Goal: Task Accomplishment & Management: Use online tool/utility

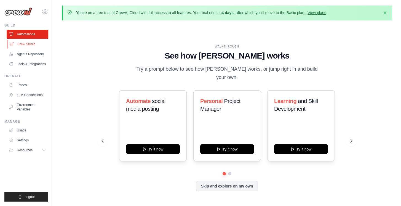
click at [28, 43] on link "Crew Studio" at bounding box center [28, 44] width 42 height 9
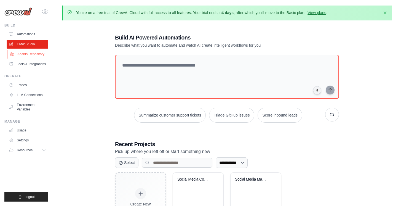
click at [29, 54] on link "Agents Repository" at bounding box center [28, 54] width 42 height 9
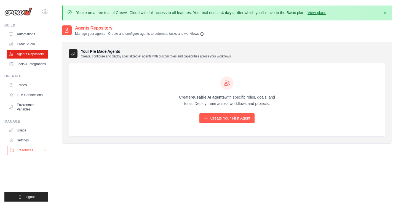
click at [31, 154] on button "Resources" at bounding box center [28, 150] width 42 height 9
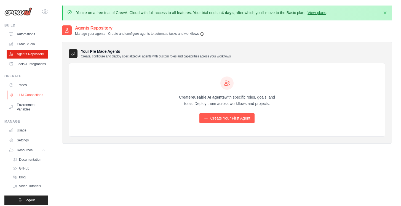
click at [25, 99] on link "LLM Connections" at bounding box center [28, 94] width 42 height 9
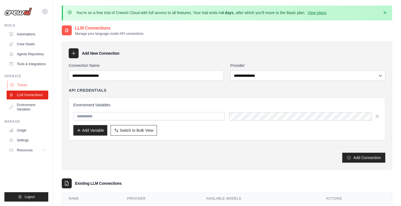
click at [24, 89] on link "Traces" at bounding box center [28, 84] width 42 height 9
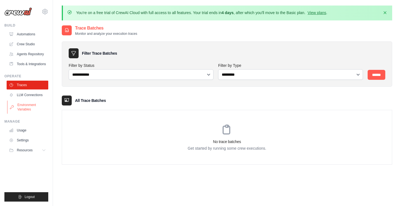
click at [26, 108] on link "Environment Variables" at bounding box center [28, 106] width 42 height 13
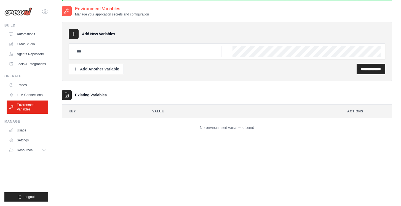
scroll to position [27, 0]
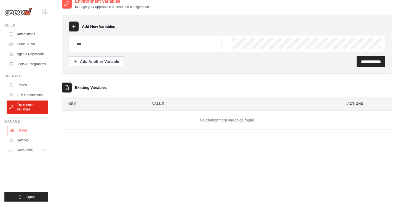
click at [26, 134] on link "Usage" at bounding box center [28, 130] width 42 height 9
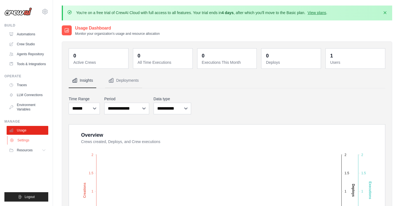
click at [28, 144] on link "Settings" at bounding box center [28, 140] width 42 height 9
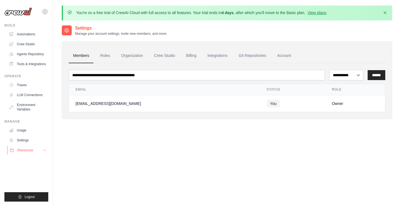
click at [43, 152] on icon at bounding box center [44, 150] width 4 height 4
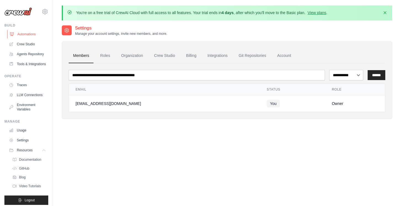
click at [30, 37] on link "Automations" at bounding box center [28, 34] width 42 height 9
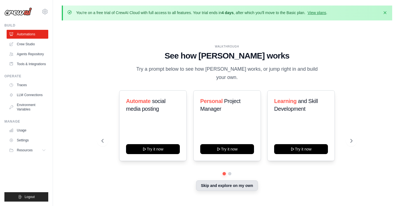
click at [222, 188] on button "Skip and explore on my own" at bounding box center [226, 185] width 61 height 10
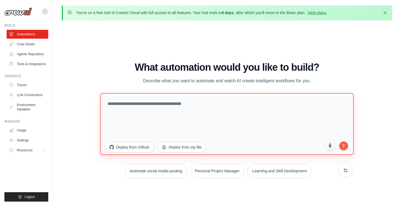
click at [189, 102] on textarea at bounding box center [226, 124] width 253 height 62
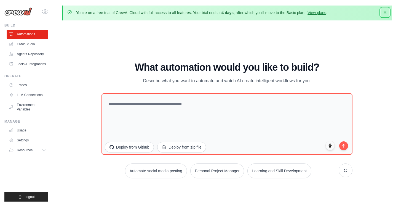
click at [385, 14] on icon "button" at bounding box center [385, 13] width 6 height 6
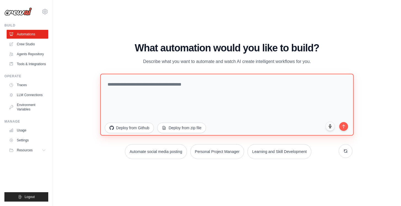
click at [135, 98] on textarea at bounding box center [226, 105] width 253 height 62
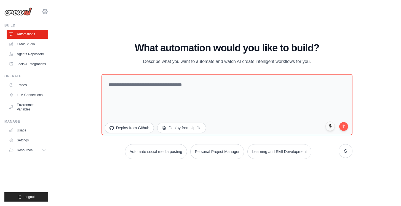
click at [47, 9] on icon at bounding box center [45, 11] width 7 height 7
click at [43, 154] on button "Resources" at bounding box center [28, 150] width 42 height 9
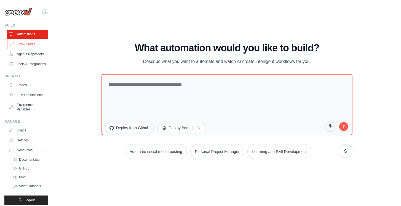
click at [28, 45] on link "Crew Studio" at bounding box center [28, 44] width 42 height 9
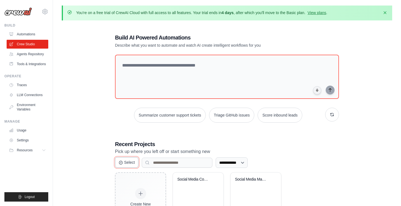
click at [133, 163] on button "Select" at bounding box center [126, 162] width 23 height 10
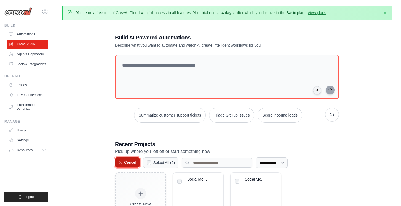
click at [133, 163] on button "Cancel" at bounding box center [127, 162] width 25 height 10
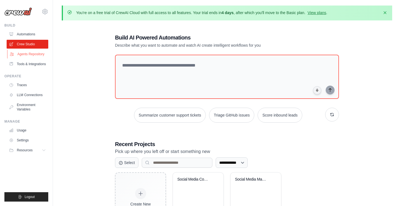
click at [25, 58] on link "Agents Repository" at bounding box center [28, 54] width 42 height 9
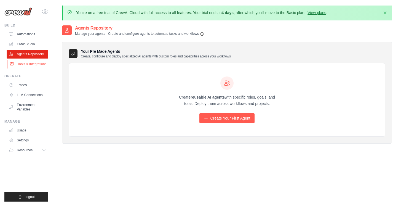
click at [28, 66] on link "Tools & Integrations" at bounding box center [28, 64] width 42 height 9
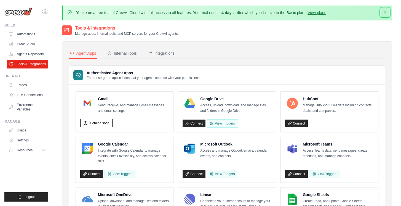
click at [384, 12] on icon "button" at bounding box center [384, 12] width 3 height 3
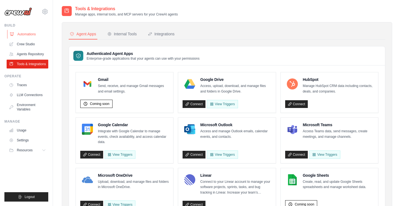
click at [32, 34] on link "Automations" at bounding box center [28, 34] width 42 height 9
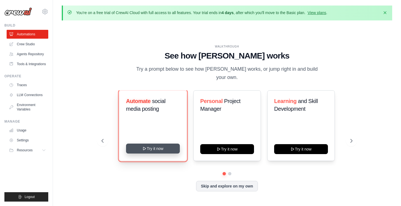
click at [158, 148] on button "Try it now" at bounding box center [153, 148] width 54 height 10
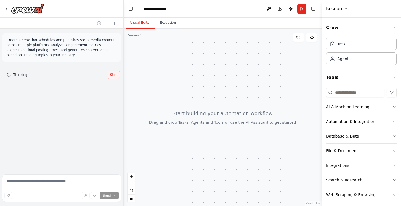
click at [116, 76] on span "Stop" at bounding box center [113, 74] width 7 height 4
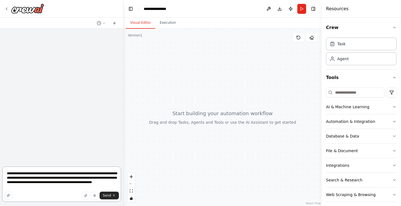
drag, startPoint x: 47, startPoint y: 188, endPoint x: 3, endPoint y: 172, distance: 46.5
click at [3, 172] on textarea "**********" at bounding box center [61, 183] width 119 height 35
click at [56, 189] on textarea "**********" at bounding box center [61, 183] width 119 height 35
type textarea "**********"
drag, startPoint x: 47, startPoint y: 186, endPoint x: -1, endPoint y: 174, distance: 48.6
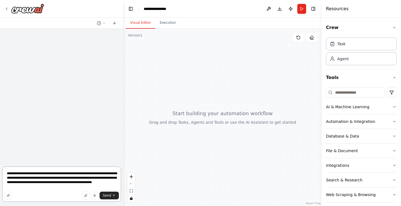
click at [0, 174] on html "**********" at bounding box center [200, 103] width 401 height 206
click at [114, 195] on icon "submit" at bounding box center [114, 195] width 0 height 2
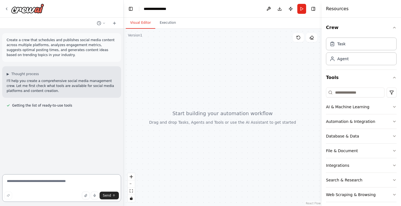
click at [56, 180] on textarea at bounding box center [61, 188] width 119 height 28
click at [26, 106] on span "Getting the list of ready-to-use tools" at bounding box center [42, 105] width 60 height 4
click at [12, 73] on span "Thought process" at bounding box center [25, 74] width 28 height 4
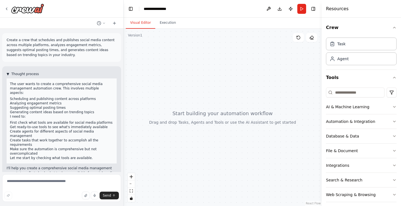
click at [12, 73] on span "Thought process" at bounding box center [25, 74] width 28 height 4
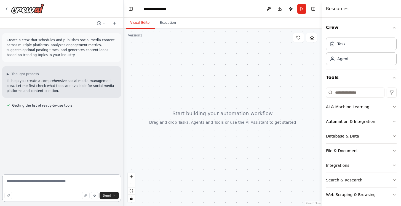
click at [80, 181] on textarea at bounding box center [61, 188] width 119 height 28
type textarea "***"
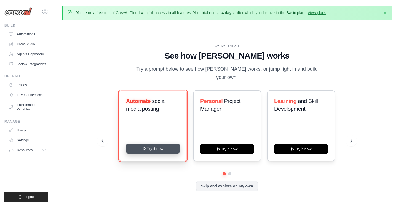
click at [159, 145] on button "Try it now" at bounding box center [153, 148] width 54 height 10
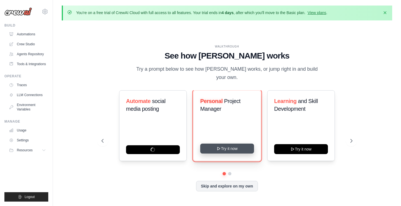
click at [224, 146] on button "Try it now" at bounding box center [227, 148] width 54 height 10
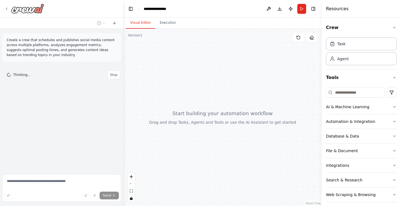
click at [9, 9] on icon at bounding box center [6, 9] width 4 height 4
drag, startPoint x: 19, startPoint y: 75, endPoint x: 25, endPoint y: 75, distance: 5.2
click at [25, 75] on span "Thinking..." at bounding box center [21, 74] width 17 height 4
click at [36, 70] on div "Thinking... Stop" at bounding box center [61, 74] width 119 height 17
click at [345, 45] on div "Task" at bounding box center [341, 44] width 8 height 6
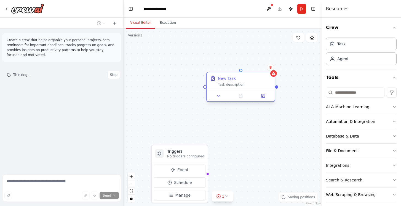
drag, startPoint x: 280, startPoint y: 83, endPoint x: 222, endPoint y: 85, distance: 58.2
click at [222, 85] on div "Task description" at bounding box center [244, 84] width 53 height 4
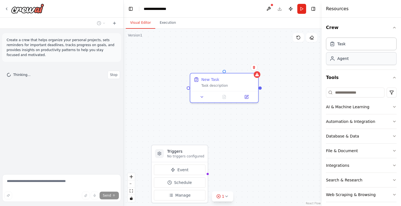
drag, startPoint x: 362, startPoint y: 58, endPoint x: 259, endPoint y: 152, distance: 139.7
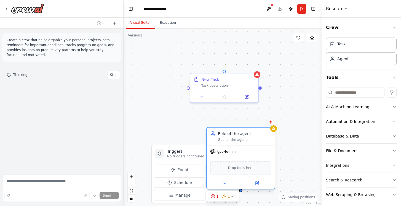
drag, startPoint x: 281, startPoint y: 158, endPoint x: 223, endPoint y: 136, distance: 61.5
click at [223, 136] on div "Role of the agent" at bounding box center [244, 134] width 53 height 6
click at [273, 132] on div "Role of the agent Goal of the agent" at bounding box center [241, 136] width 68 height 18
click at [241, 85] on div "Task description" at bounding box center [227, 84] width 53 height 4
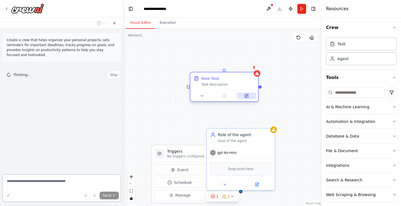
click at [245, 95] on icon at bounding box center [246, 95] width 3 height 3
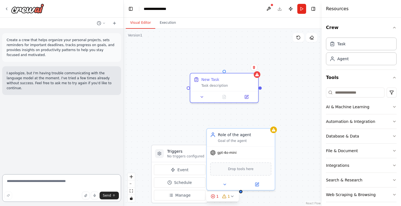
click at [71, 177] on textarea at bounding box center [61, 188] width 119 height 28
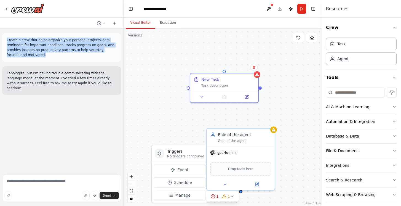
drag, startPoint x: 31, startPoint y: 56, endPoint x: 7, endPoint y: 41, distance: 27.9
click at [7, 41] on p "Create a crew that helps organize your personal projects, sets reminders for im…" at bounding box center [62, 47] width 110 height 20
copy p "Create a crew that helps organize your personal projects, sets reminders for im…"
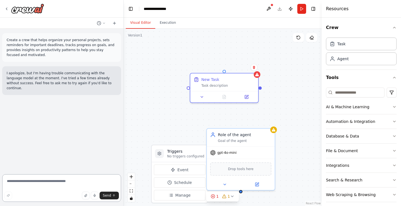
click at [32, 184] on textarea at bounding box center [61, 188] width 119 height 28
paste textarea "**********"
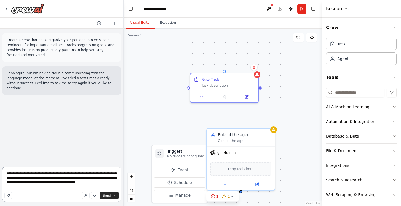
click at [109, 199] on textarea "**********" at bounding box center [61, 183] width 119 height 35
type textarea "**********"
click at [112, 194] on button "Send" at bounding box center [109, 195] width 19 height 8
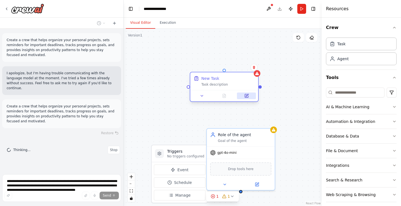
click at [249, 97] on button at bounding box center [246, 95] width 19 height 7
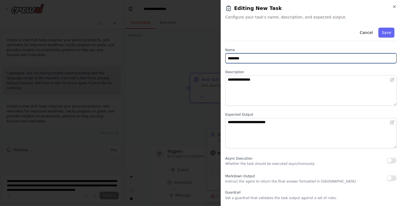
click at [249, 57] on input "********" at bounding box center [310, 58] width 171 height 10
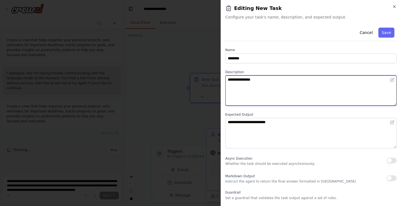
click at [243, 80] on textarea "**********" at bounding box center [310, 90] width 171 height 30
click at [258, 79] on textarea "**********" at bounding box center [310, 90] width 171 height 30
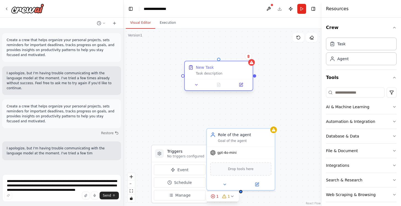
drag, startPoint x: 229, startPoint y: 82, endPoint x: 225, endPoint y: 70, distance: 12.7
click at [225, 70] on div "New Task Task description" at bounding box center [222, 70] width 53 height 11
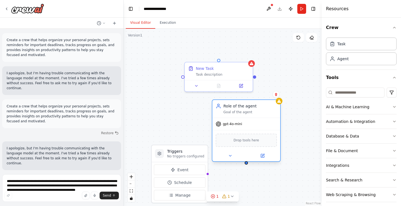
drag, startPoint x: 241, startPoint y: 148, endPoint x: 248, endPoint y: 121, distance: 27.7
click at [248, 120] on div "gpt-4o-mini" at bounding box center [246, 124] width 68 height 12
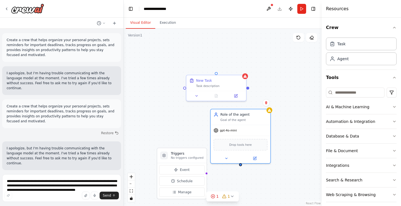
click at [224, 180] on div "Triggers No triggers configured Event Schedule Manage New Task Task description…" at bounding box center [222, 117] width 198 height 177
click at [278, 129] on div "Triggers No triggers configured Event Schedule Manage New Task Task description…" at bounding box center [222, 117] width 198 height 177
click at [215, 196] on icon at bounding box center [213, 196] width 4 height 4
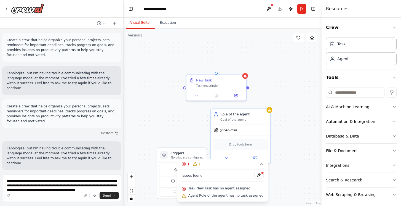
click at [307, 160] on div "Triggers No triggers configured Event Schedule Manage New Task Task description…" at bounding box center [222, 117] width 198 height 177
click at [270, 72] on div "Triggers No triggers configured Event Schedule Manage New Task Task description…" at bounding box center [222, 117] width 198 height 177
click at [259, 163] on icon at bounding box center [261, 164] width 4 height 4
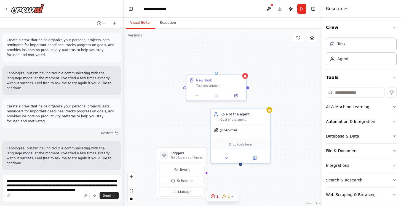
click at [307, 129] on div "Triggers No triggers configured Event Schedule Manage New Task Task description…" at bounding box center [222, 117] width 198 height 177
click at [255, 155] on icon at bounding box center [255, 156] width 2 height 2
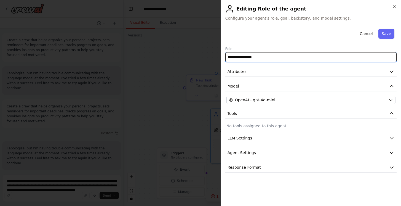
click at [281, 58] on input "**********" at bounding box center [310, 57] width 171 height 10
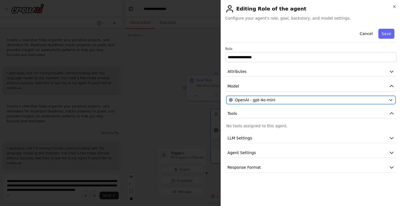
click at [284, 97] on button "OpenAI - gpt-4o-mini" at bounding box center [310, 100] width 169 height 8
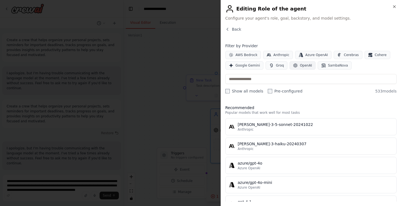
click at [303, 67] on span "OpenAI" at bounding box center [306, 65] width 12 height 4
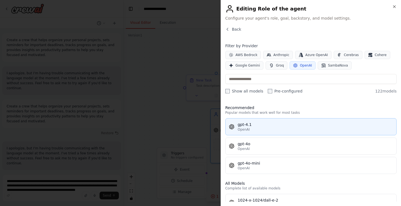
click at [276, 120] on button "gpt-4.1 OpenAI" at bounding box center [310, 126] width 171 height 17
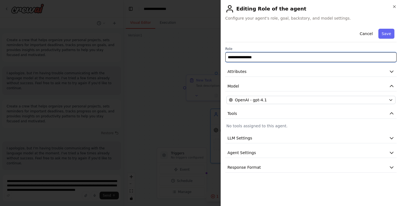
click at [265, 60] on input "**********" at bounding box center [310, 57] width 171 height 10
drag, startPoint x: 268, startPoint y: 57, endPoint x: 205, endPoint y: 54, distance: 63.2
click at [206, 54] on body "**********" at bounding box center [200, 103] width 401 height 206
type input "***"
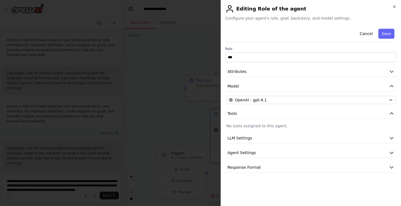
click at [272, 127] on p "No tools assigned to this agent." at bounding box center [310, 126] width 169 height 6
click at [289, 115] on button "Tools" at bounding box center [310, 113] width 171 height 10
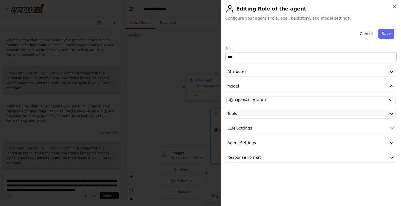
click at [289, 115] on button "Tools" at bounding box center [310, 113] width 171 height 10
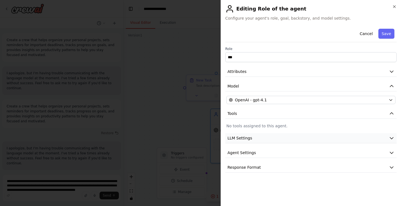
click at [270, 139] on button "LLM Settings" at bounding box center [310, 138] width 171 height 10
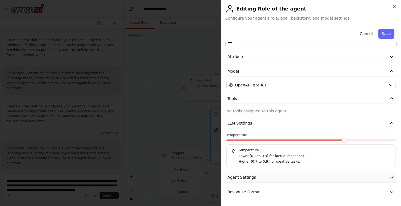
click at [276, 178] on button "Agent Settings" at bounding box center [310, 177] width 171 height 10
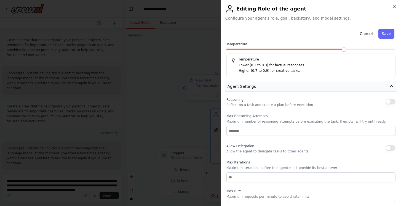
scroll to position [163, 0]
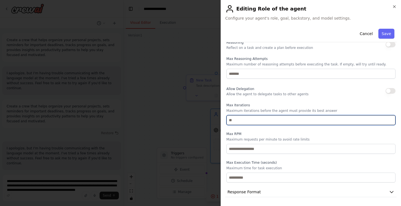
click at [241, 121] on input "number" at bounding box center [310, 120] width 169 height 10
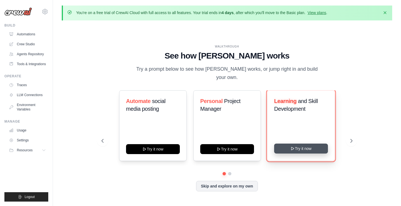
click at [294, 152] on button "Try it now" at bounding box center [301, 148] width 54 height 10
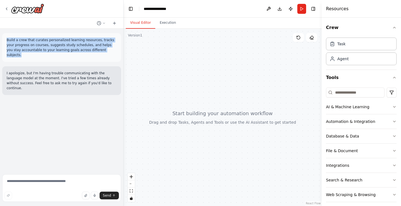
drag, startPoint x: 103, startPoint y: 49, endPoint x: 6, endPoint y: 37, distance: 97.8
click at [6, 37] on div "Build a crew that curates personalized learning resources, tracks your progress…" at bounding box center [61, 47] width 119 height 29
copy p "Build a crew that curates personalized learning resources, tracks your progress…"
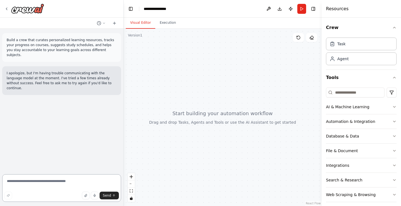
click at [51, 185] on textarea at bounding box center [61, 188] width 119 height 28
paste textarea "**********"
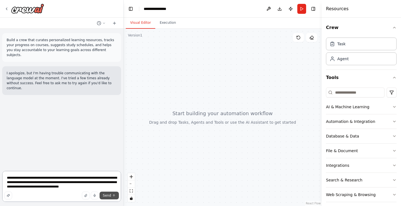
type textarea "**********"
click at [107, 195] on span "Send" at bounding box center [107, 195] width 8 height 4
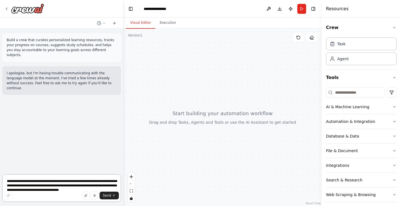
click at [64, 176] on textarea "**********" at bounding box center [61, 188] width 119 height 28
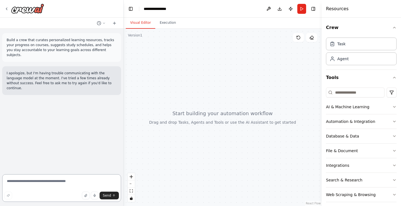
paste textarea "**********"
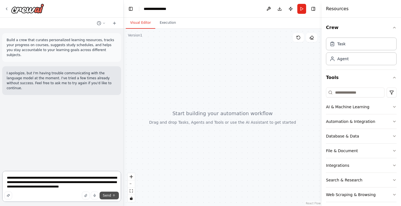
type textarea "**********"
click at [115, 197] on button "Send" at bounding box center [109, 195] width 19 height 8
